Goal: Task Accomplishment & Management: Use online tool/utility

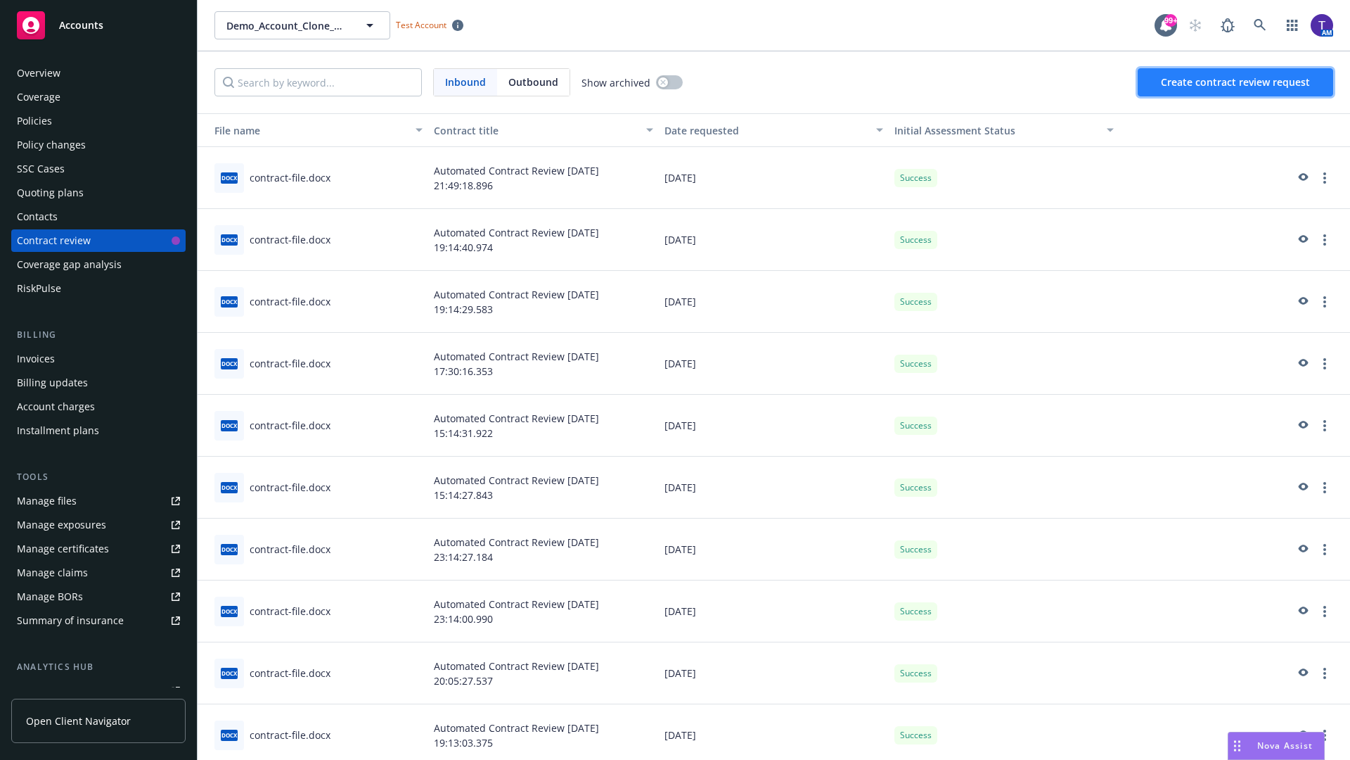
click at [1236, 82] on span "Create contract review request" at bounding box center [1235, 81] width 149 height 13
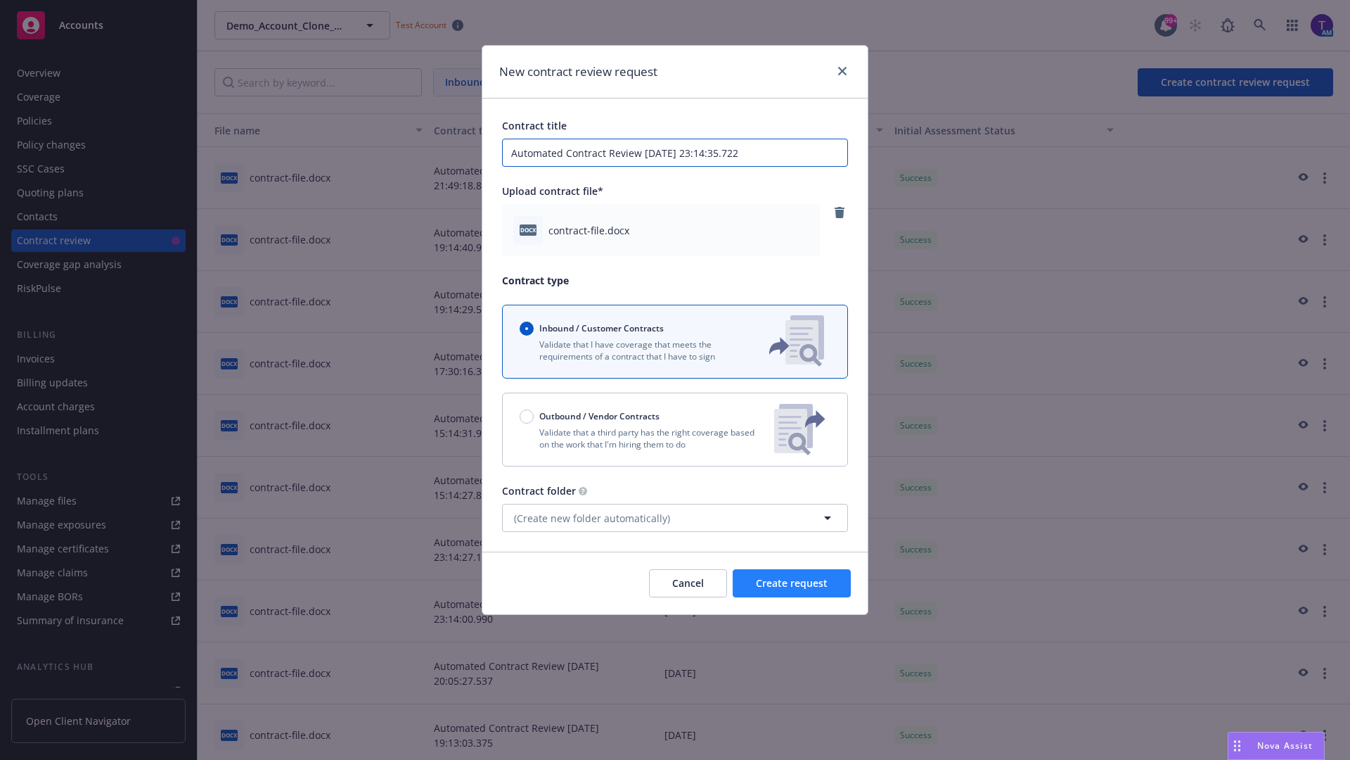
type input "Automated Contract Review [DATE] 23:14:35.722"
click at [792, 583] on span "Create request" at bounding box center [792, 582] width 72 height 13
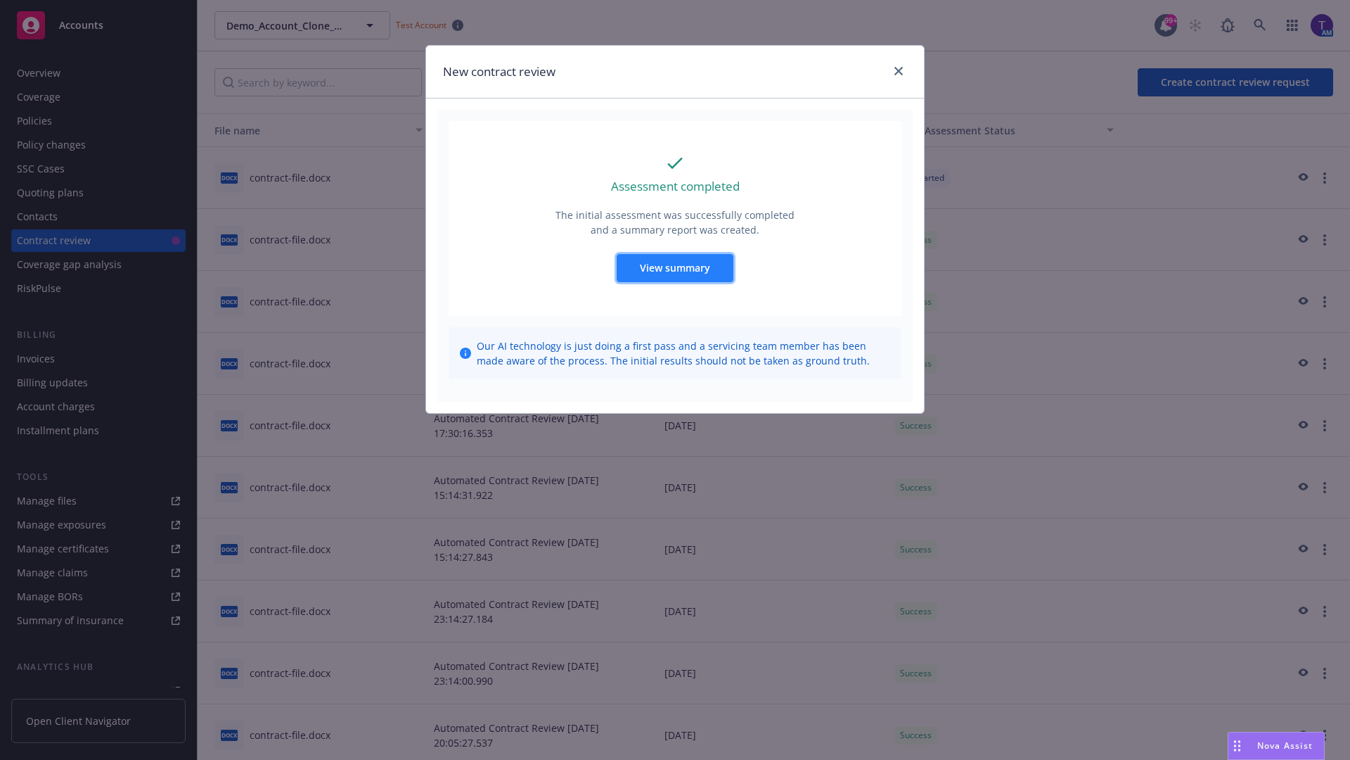
click at [674, 267] on span "View summary" at bounding box center [675, 267] width 70 height 13
